Goal: Find specific page/section: Find specific page/section

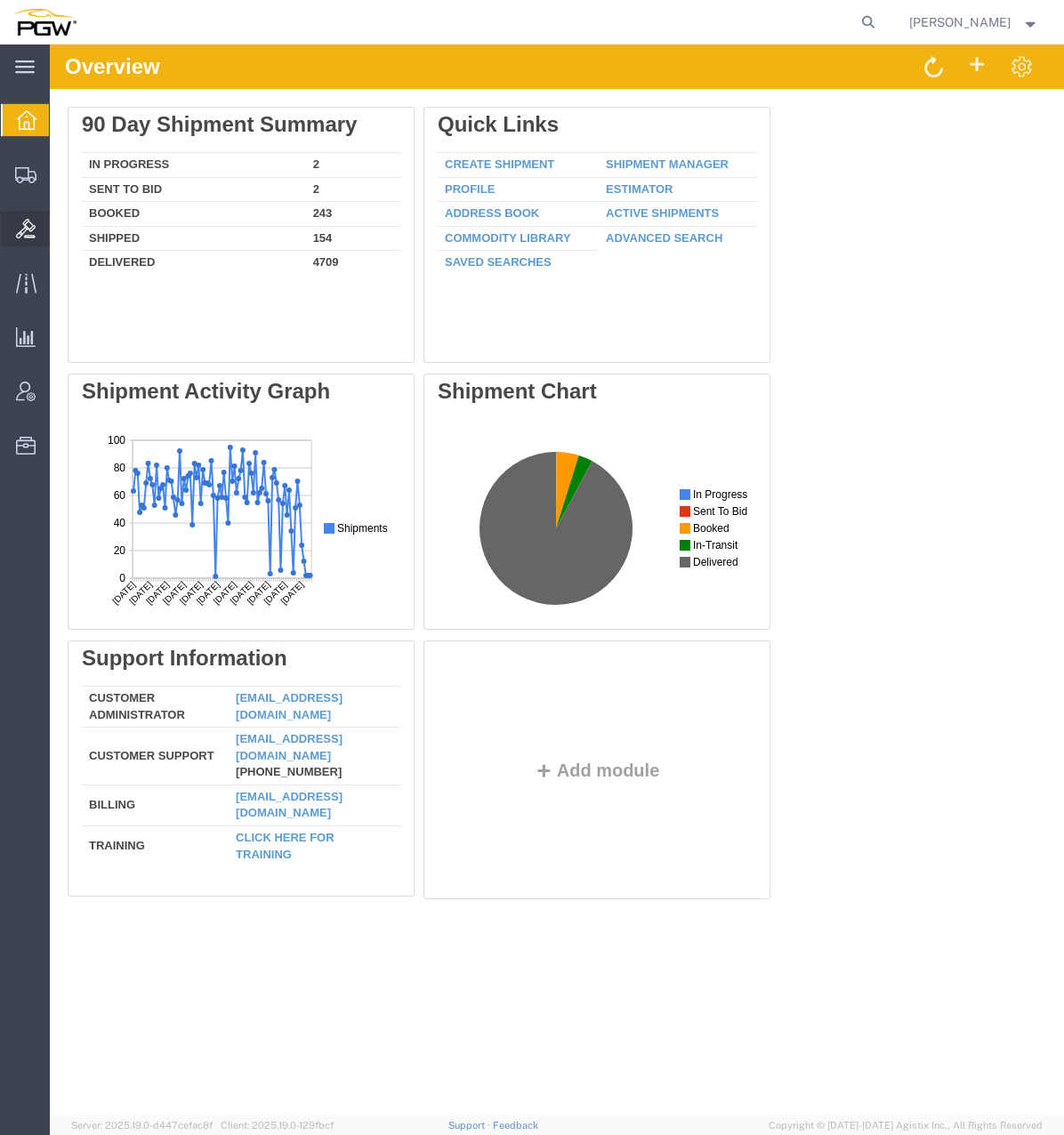
click at [61, 221] on span "Bids" at bounding box center [54, 228] width 12 height 35
